Goal: Task Accomplishment & Management: Use online tool/utility

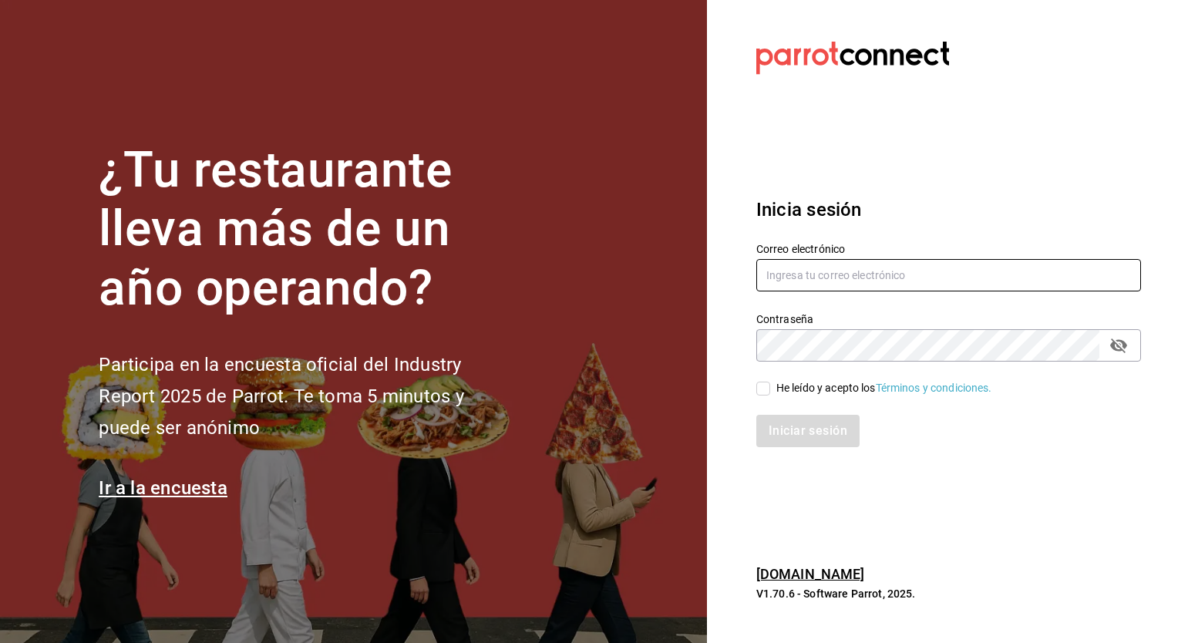
type input "honir.parra@grupocosteno.com"
click at [760, 385] on input "He leído y acepto los Términos y condiciones." at bounding box center [763, 389] width 14 height 14
checkbox input "true"
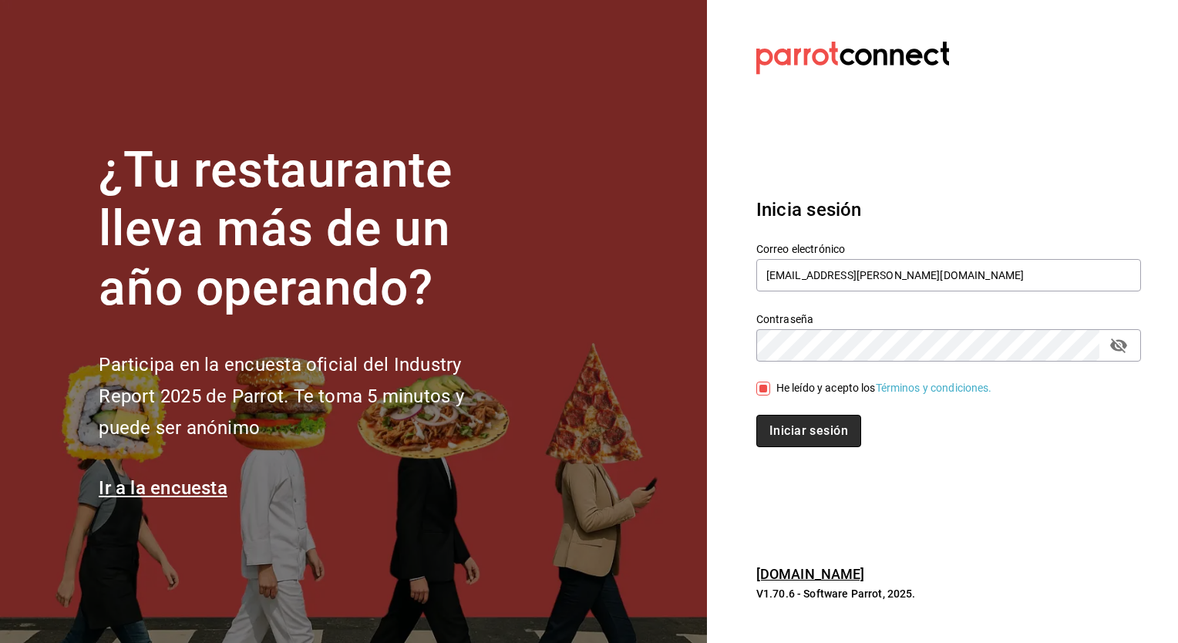
click at [786, 437] on button "Iniciar sesión" at bounding box center [808, 431] width 105 height 32
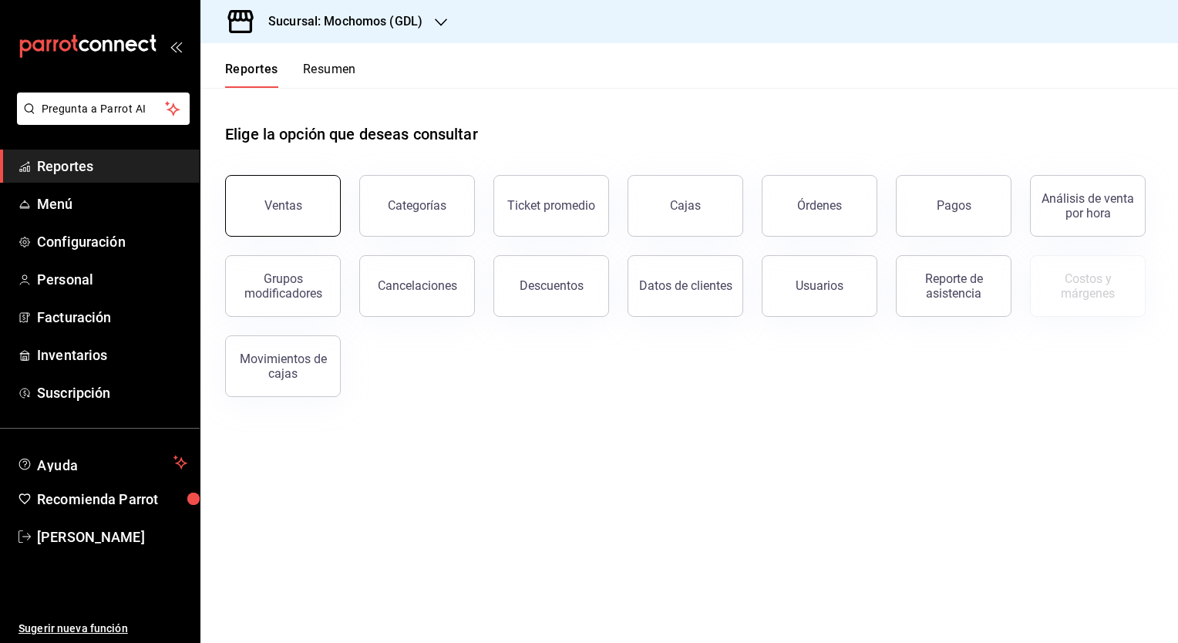
click at [276, 209] on div "Ventas" at bounding box center [283, 205] width 38 height 15
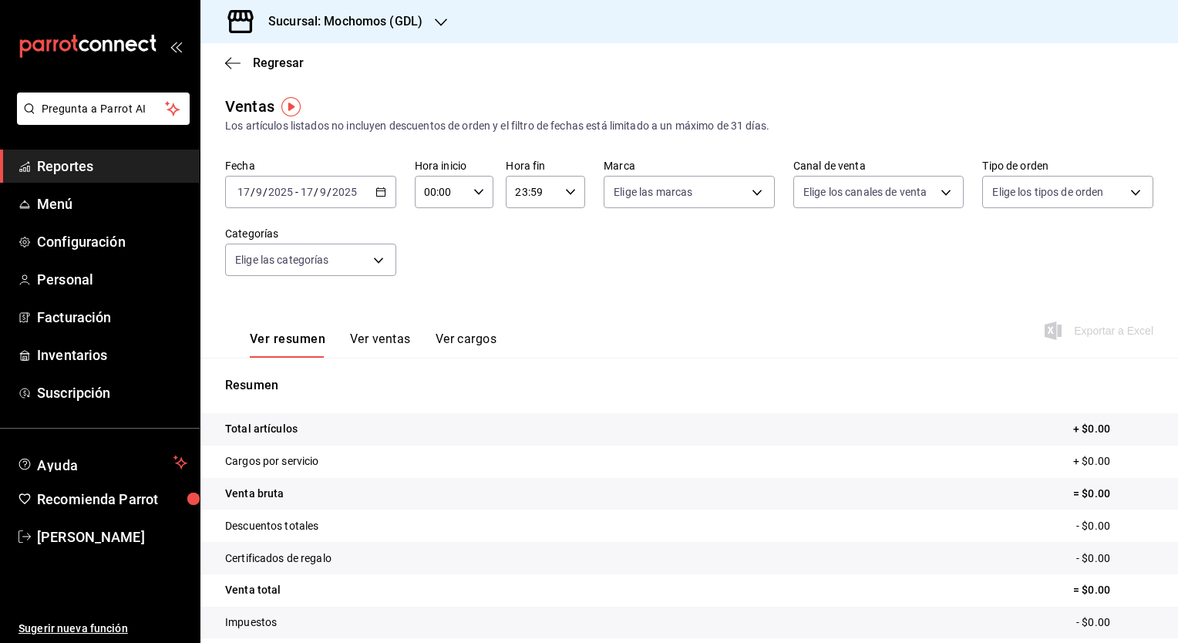
click at [388, 192] on div "[DATE] [DATE] - [DATE] [DATE]" at bounding box center [310, 192] width 171 height 32
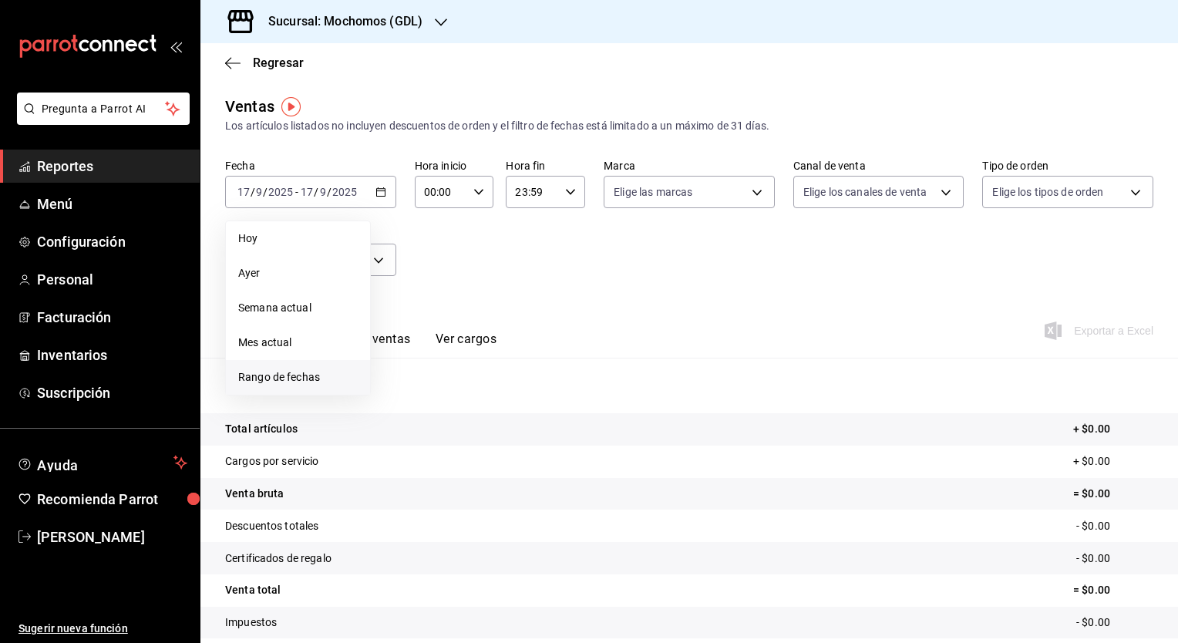
click at [261, 378] on span "Rango de fechas" at bounding box center [298, 377] width 120 height 16
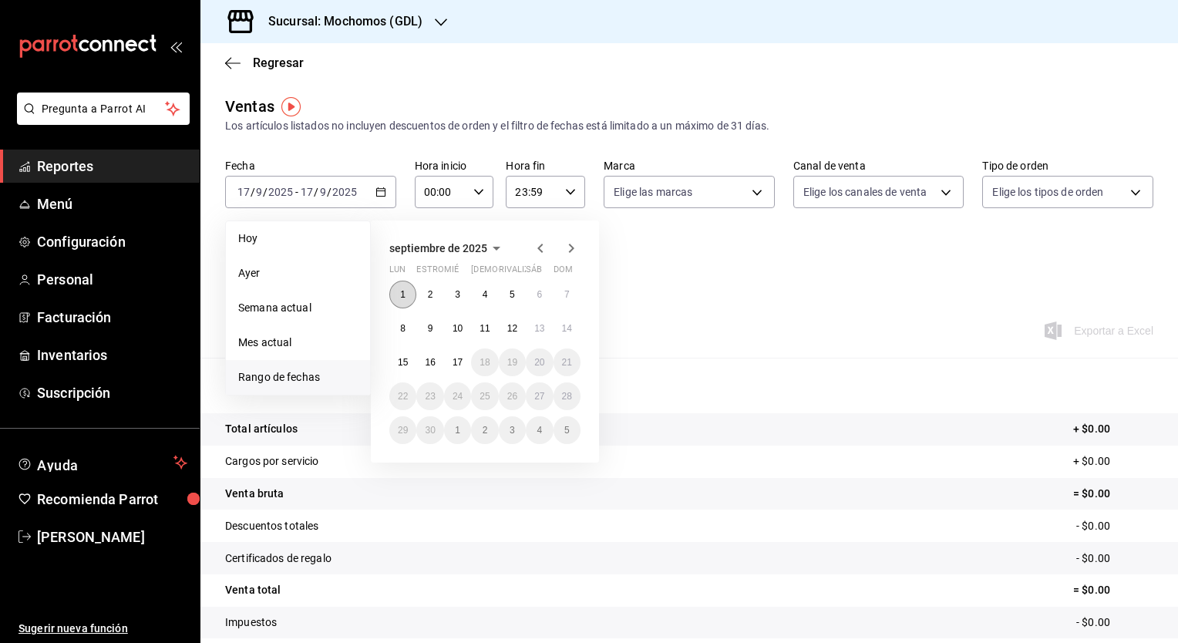
click at [401, 297] on abbr "1" at bounding box center [402, 294] width 5 height 11
click at [463, 359] on abbr "17" at bounding box center [458, 362] width 10 height 11
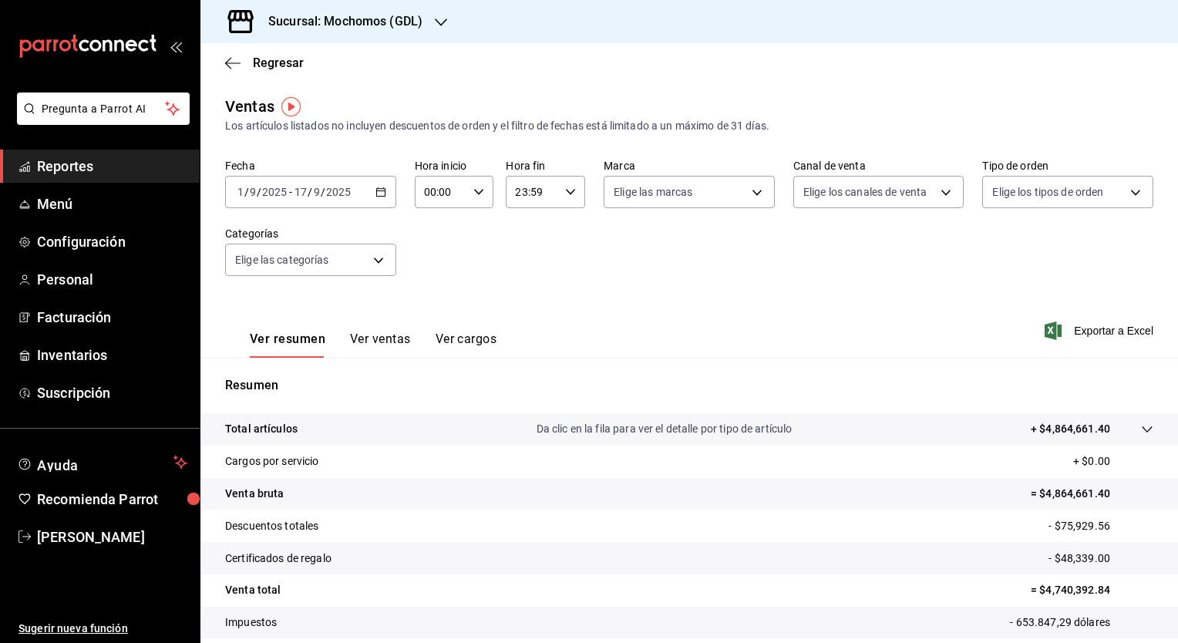
click at [484, 197] on div "00:00 Hora inicio" at bounding box center [454, 192] width 79 height 32
click at [434, 246] on span "05" at bounding box center [432, 245] width 15 height 12
type input "05:00"
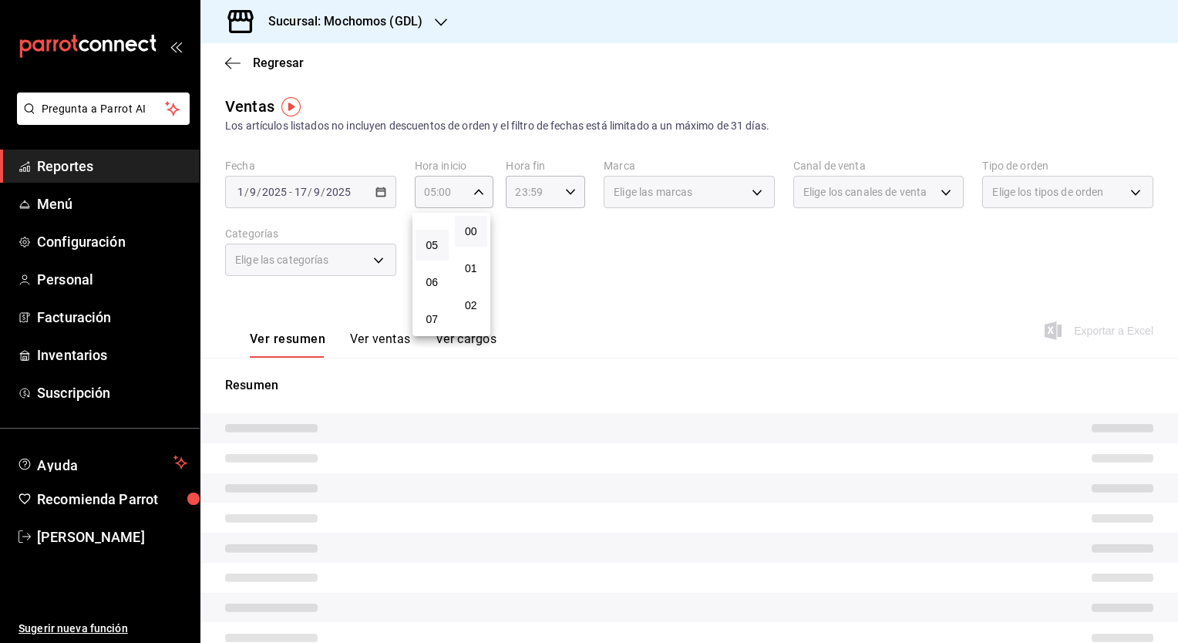
click at [610, 282] on div at bounding box center [589, 321] width 1178 height 643
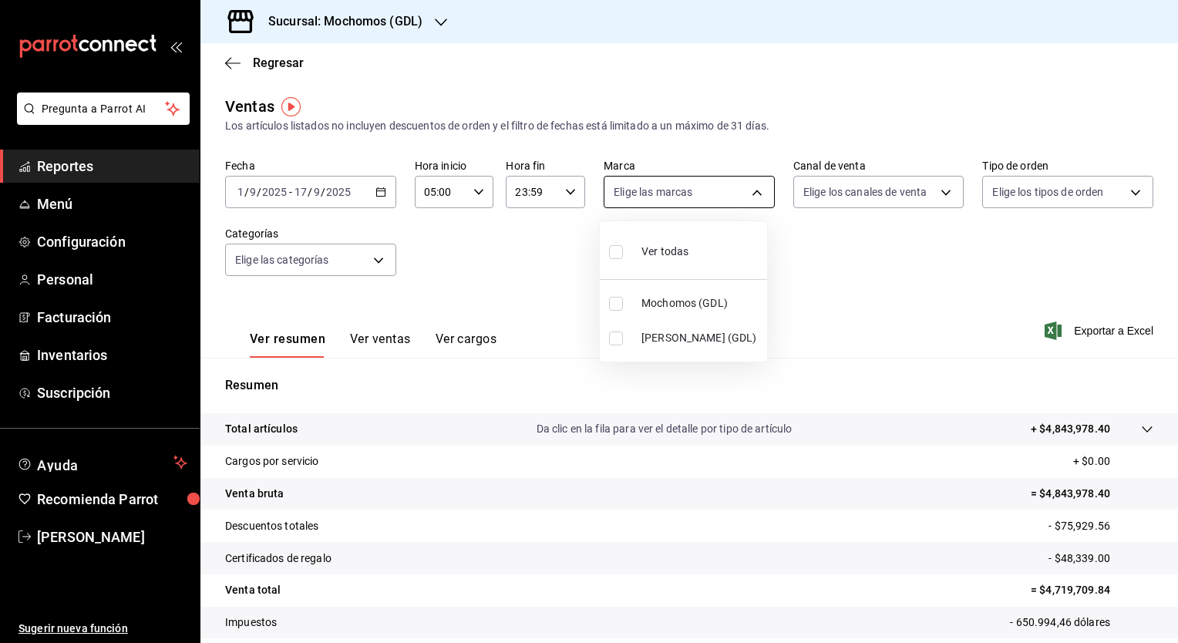
click at [749, 196] on body "Pregunta a Parrot AI Reportes Menú Configuración Personal Facturación Inventari…" at bounding box center [589, 321] width 1178 height 643
click at [840, 233] on div at bounding box center [589, 321] width 1178 height 643
click at [424, 19] on div "Sucursal: Mochomos (GDL)" at bounding box center [333, 21] width 241 height 43
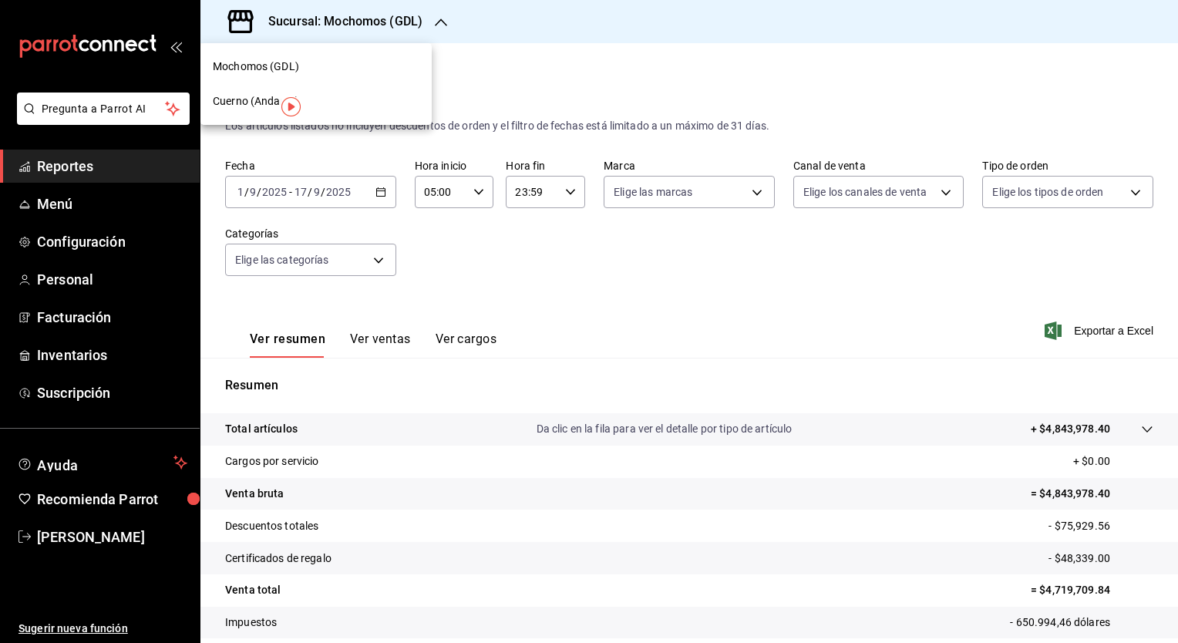
click at [247, 106] on span "Cuerno (Andares)" at bounding box center [256, 101] width 86 height 16
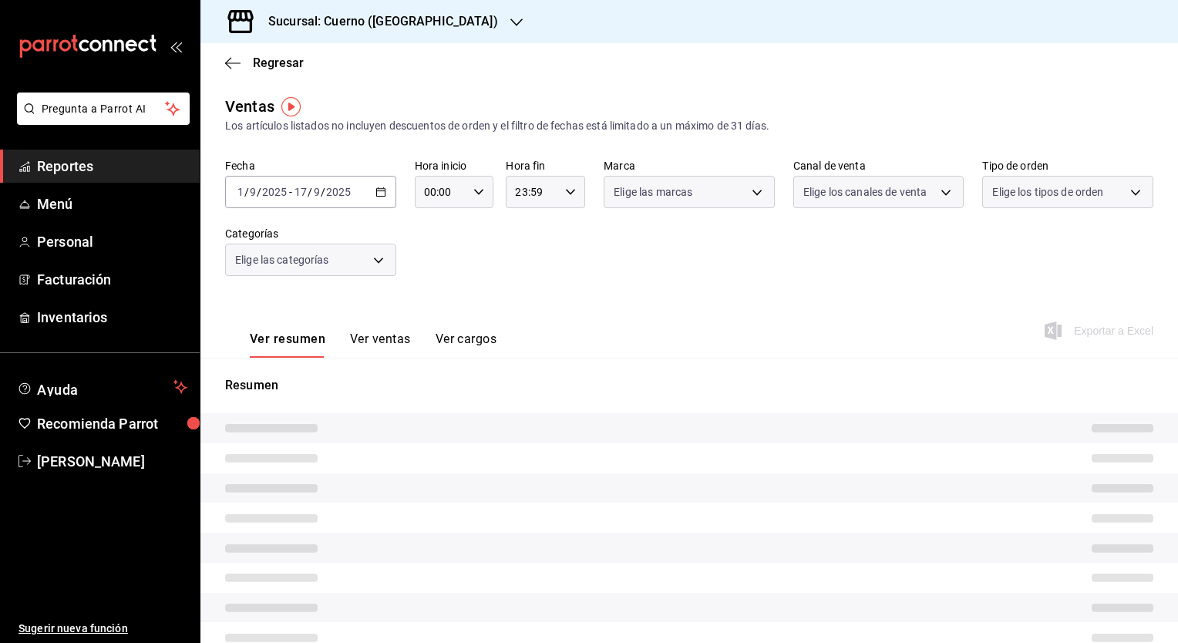
type input "05:00"
click at [530, 250] on div "Fecha [DATE] [DATE] - [DATE] [DATE] Hora inicio 05:00 Hora inicio Hora fin 23:5…" at bounding box center [689, 227] width 928 height 136
click at [855, 268] on div "Fecha [DATE] [DATE] - [DATE] [DATE] Hora inicio 05:00 Hora inicio Hora fin 23:5…" at bounding box center [689, 227] width 928 height 136
click at [385, 195] on div "[DATE] [DATE] - [DATE] [DATE]" at bounding box center [310, 192] width 171 height 32
click at [577, 292] on div "Fecha [DATE] [DATE] - [DATE] [DATE] Hora inicio 05:00 Hora inicio Hora fin 23:5…" at bounding box center [689, 227] width 928 height 136
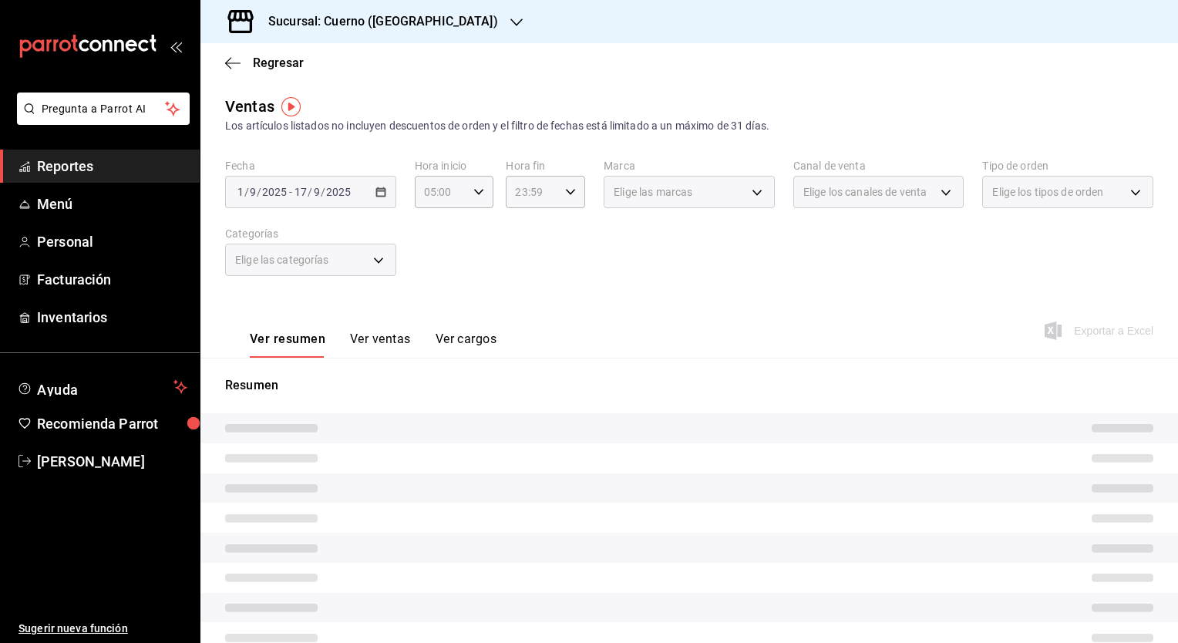
drag, startPoint x: 577, startPoint y: 292, endPoint x: 641, endPoint y: 269, distance: 68.8
click at [641, 269] on div "Fecha [DATE] [DATE] - [DATE] [DATE] Hora inicio 05:00 Hora inicio Hora fin 23:5…" at bounding box center [689, 227] width 928 height 136
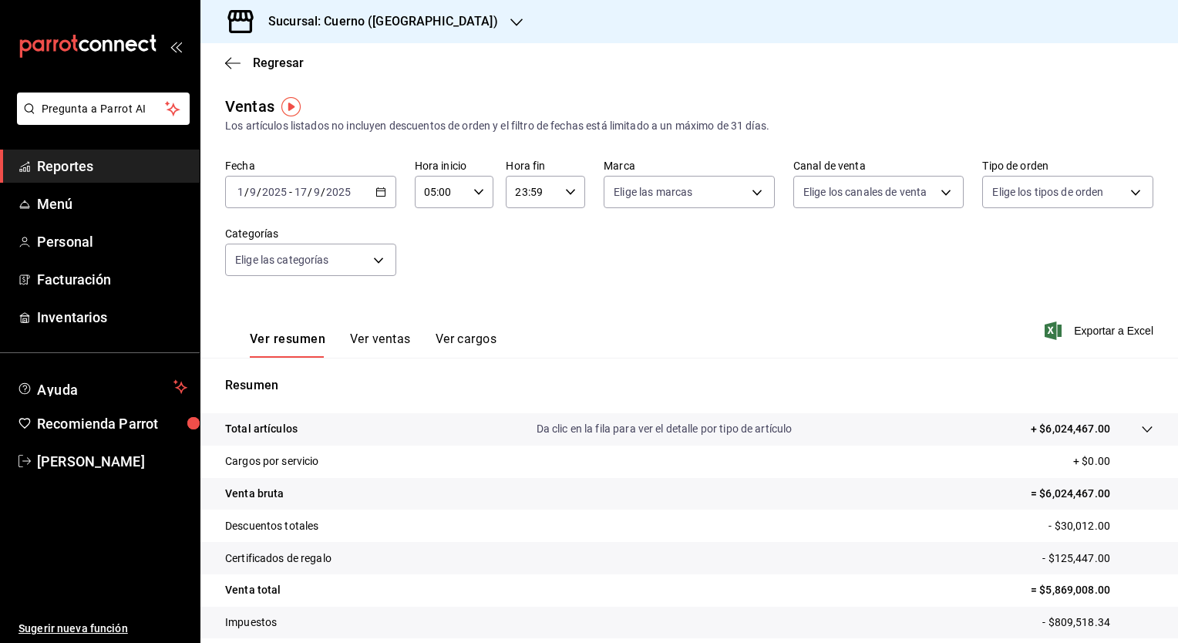
click at [776, 435] on p "Da clic en la fila para ver el detalle por tipo de artículo" at bounding box center [665, 429] width 256 height 16
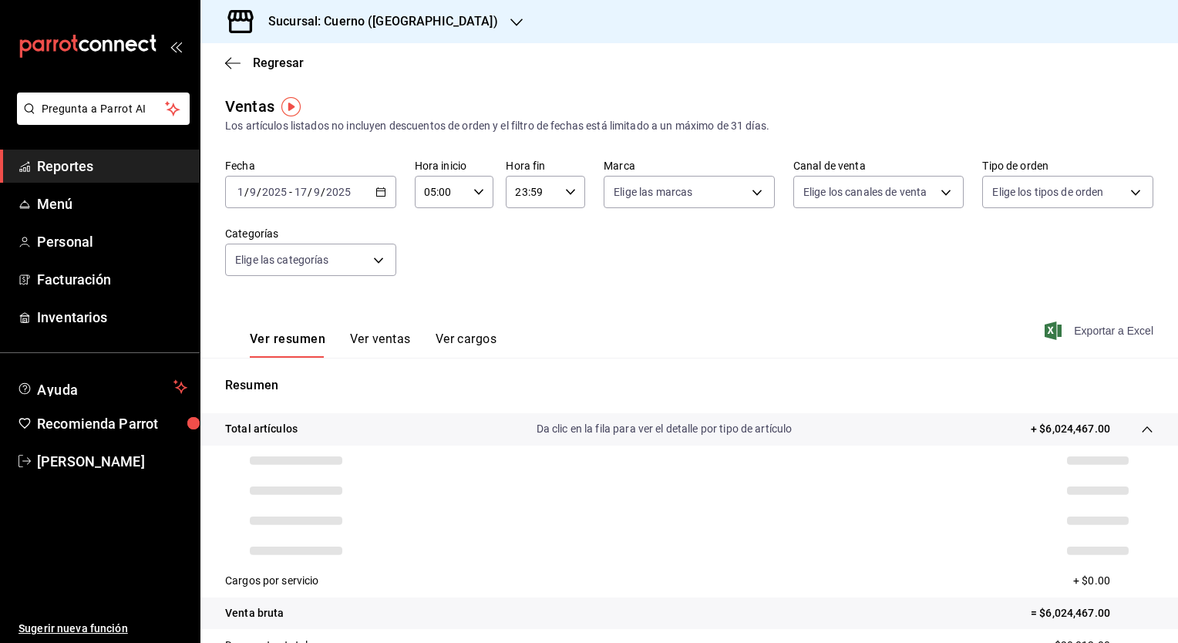
click at [1079, 337] on font "Exportar a Excel" at bounding box center [1113, 331] width 79 height 12
